Goal: Information Seeking & Learning: Learn about a topic

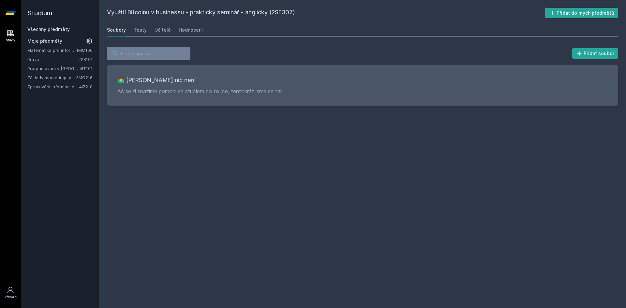
click at [146, 53] on input "search" at bounding box center [148, 53] width 83 height 13
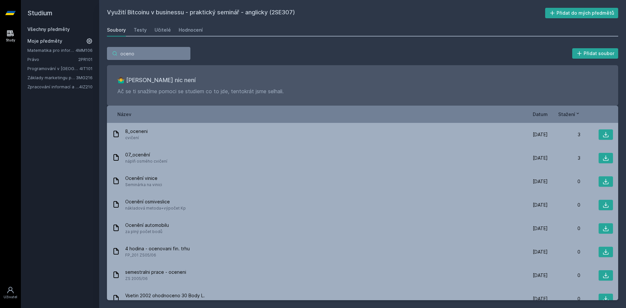
type input "oceno"
click at [54, 25] on h2 "Studium" at bounding box center [59, 13] width 65 height 26
click at [54, 28] on link "Všechny předměty" at bounding box center [48, 29] width 42 height 6
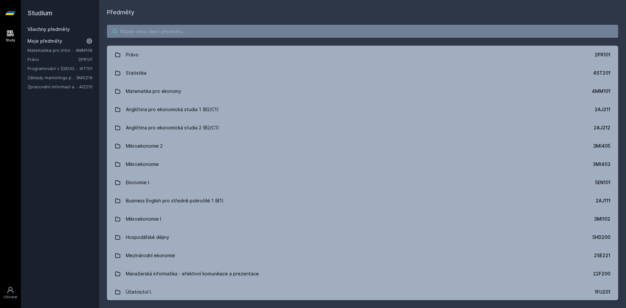
click at [149, 25] on input "search" at bounding box center [362, 31] width 511 height 13
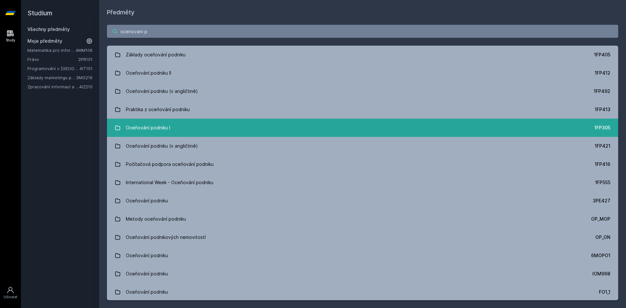
type input "ocenovani p"
click at [190, 127] on link "Oceňování podniku I 1FP305" at bounding box center [362, 128] width 511 height 18
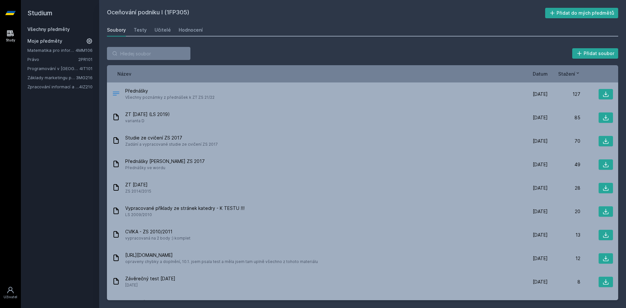
click at [45, 28] on link "Všechny předměty" at bounding box center [48, 29] width 42 height 6
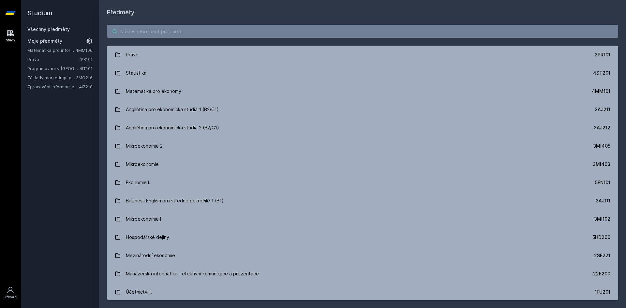
click at [187, 32] on input "search" at bounding box center [362, 31] width 511 height 13
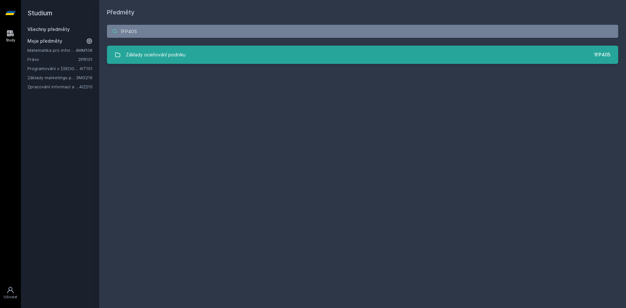
type input "1FP405"
click at [195, 55] on link "Základy oceňování podniku 1FP405" at bounding box center [362, 55] width 511 height 18
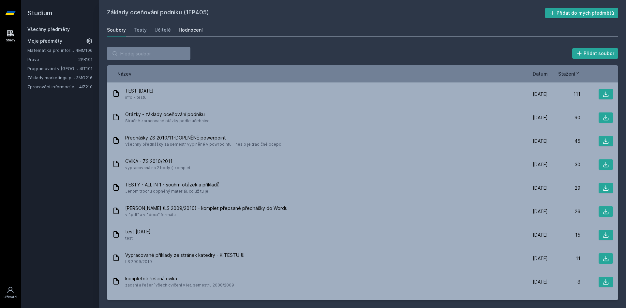
click at [191, 33] on div "Hodnocení" at bounding box center [191, 30] width 24 height 7
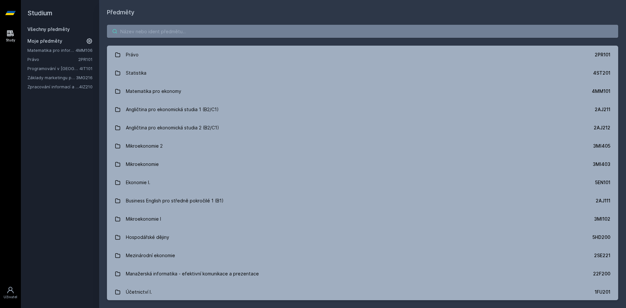
click at [168, 32] on input "search" at bounding box center [362, 31] width 511 height 13
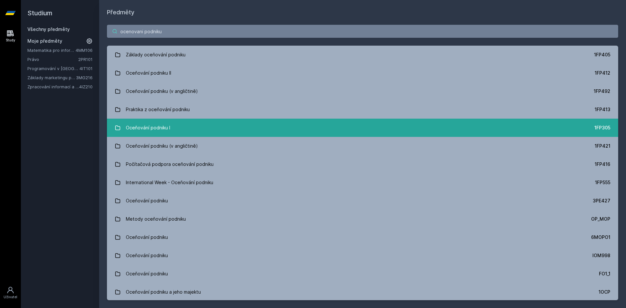
type input "ocenovani podniku"
click at [218, 130] on link "Oceňování podniku I 1FP305" at bounding box center [362, 128] width 511 height 18
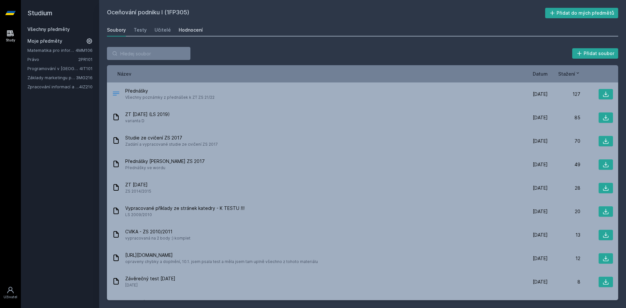
click at [186, 31] on div "Hodnocení" at bounding box center [191, 30] width 24 height 7
